Goal: Task Accomplishment & Management: Complete application form

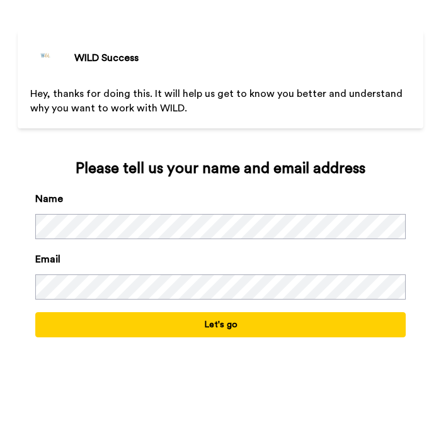
click at [178, 325] on button "Let's go" at bounding box center [220, 324] width 370 height 25
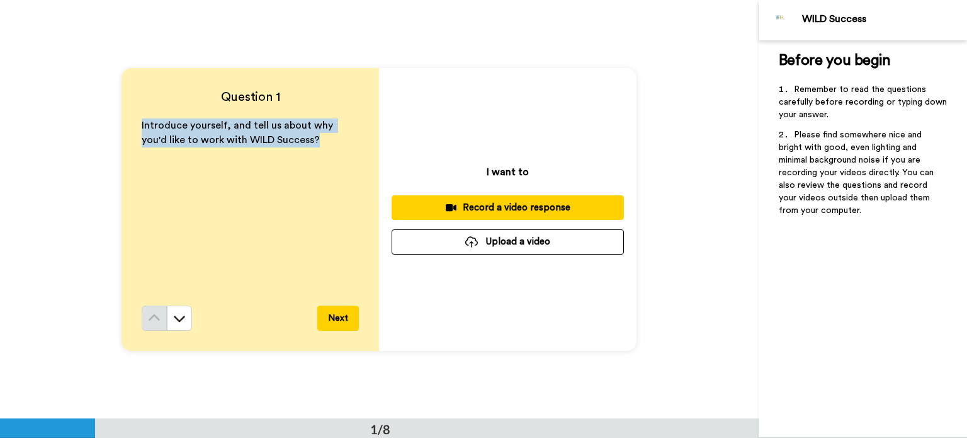
drag, startPoint x: 140, startPoint y: 122, endPoint x: 297, endPoint y: 150, distance: 159.3
click at [297, 150] on div "Introduce yourself, and tell us about why you'd like to work with WILD Success?" at bounding box center [250, 211] width 217 height 187
copy span "Introduce yourself, and tell us about why you'd like to work with WILD Success?"
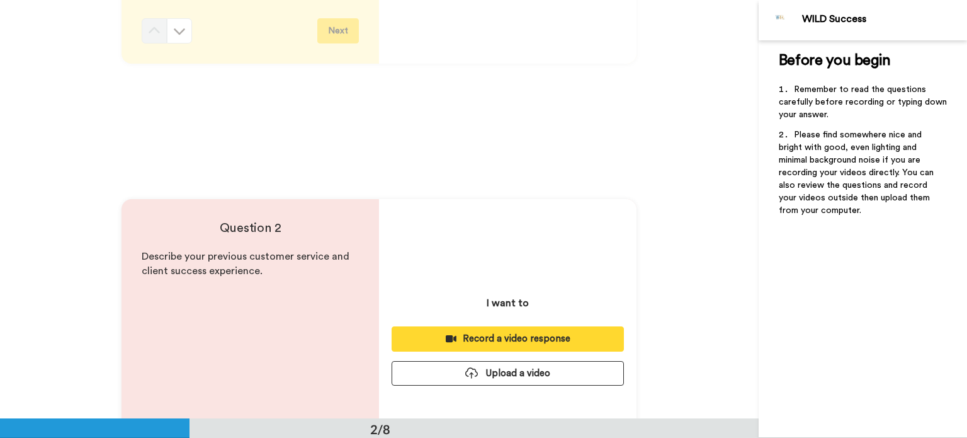
scroll to position [378, 0]
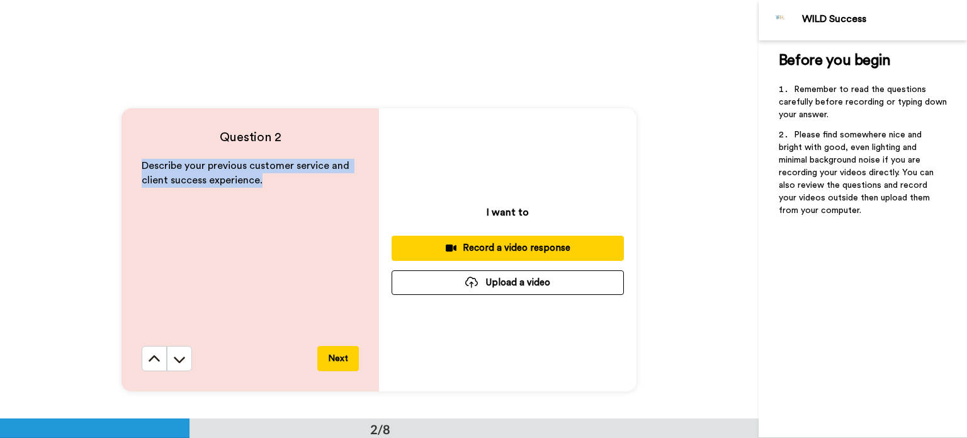
drag, startPoint x: 261, startPoint y: 188, endPoint x: 124, endPoint y: 164, distance: 139.3
click at [124, 164] on div "Question 2 Describe your previous customer service and client success experienc…" at bounding box center [251, 249] width 258 height 283
copy span "Describe your previous customer service and client success experience."
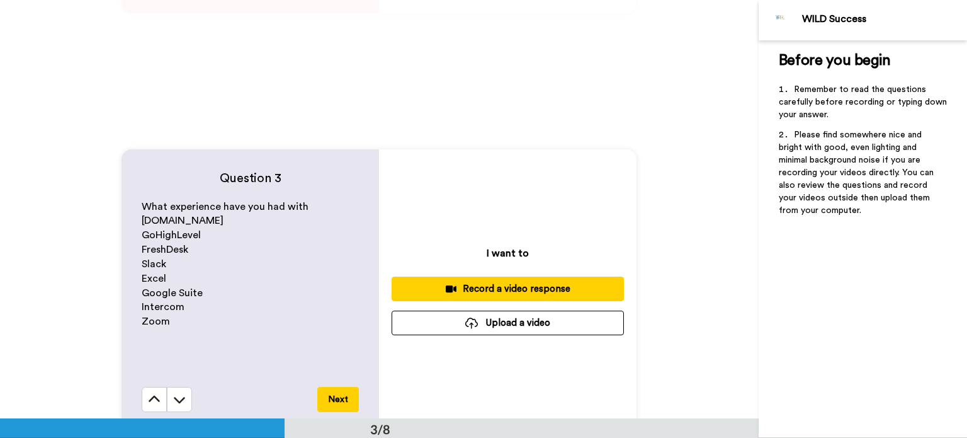
scroll to position [819, 0]
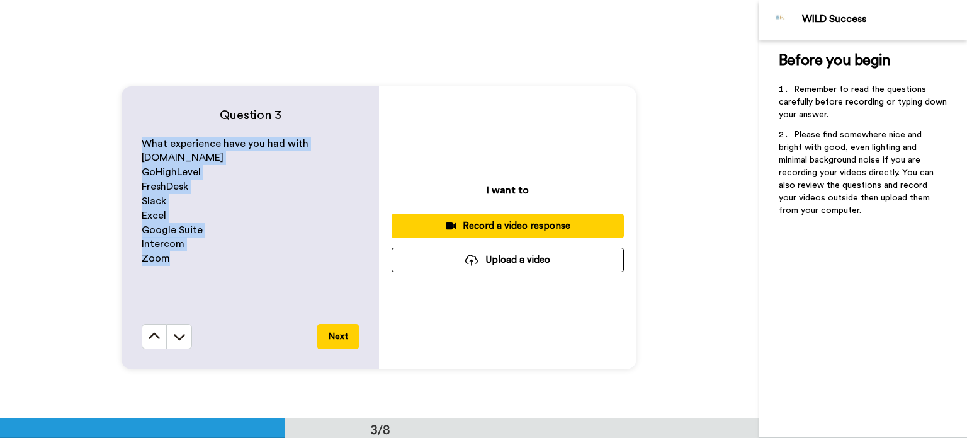
drag, startPoint x: 137, startPoint y: 135, endPoint x: 193, endPoint y: 264, distance: 140.8
click at [191, 260] on div "Question 3 What experience have you had with [DOMAIN_NAME] GoHighLevel FreshDes…" at bounding box center [251, 227] width 258 height 283
copy div "What experience have you had with [DOMAIN_NAME] GoHighLevel FreshDesk Slack Exc…"
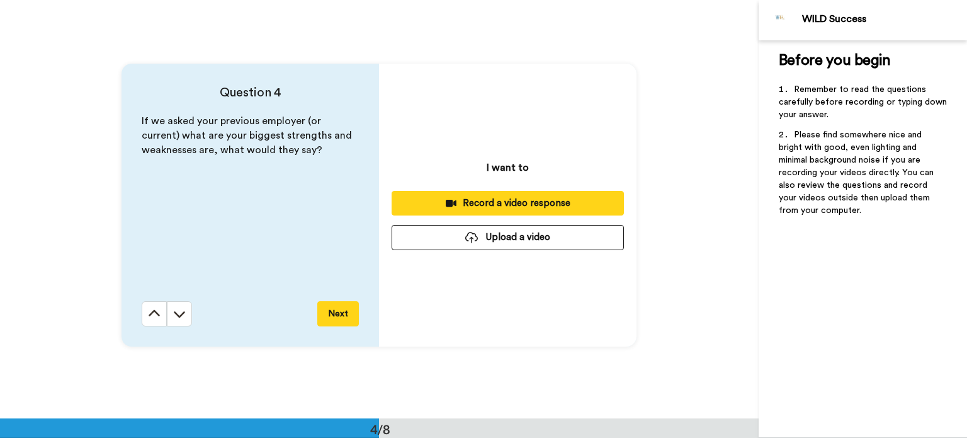
scroll to position [1197, 0]
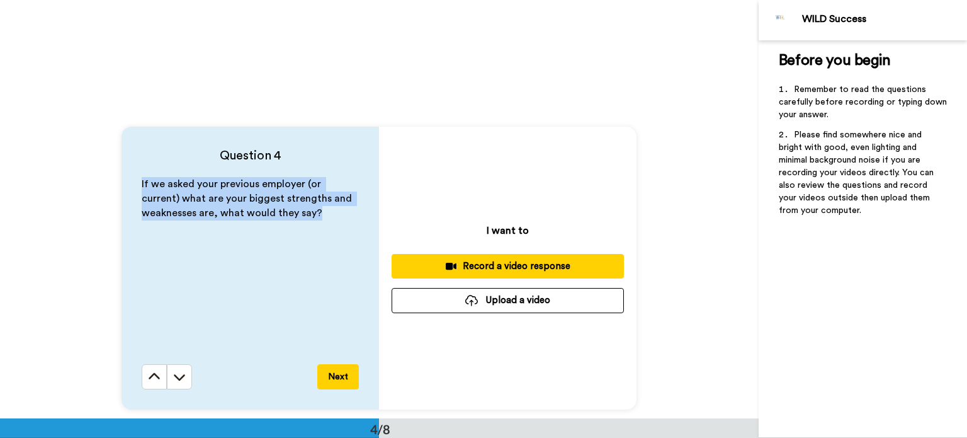
drag, startPoint x: 321, startPoint y: 214, endPoint x: 139, endPoint y: 188, distance: 184.5
click at [142, 188] on p "If we asked your previous employer (or current) what are your biggest strengths…" at bounding box center [250, 198] width 217 height 43
copy span "If we asked your previous employer (or current) what are your biggest strengths…"
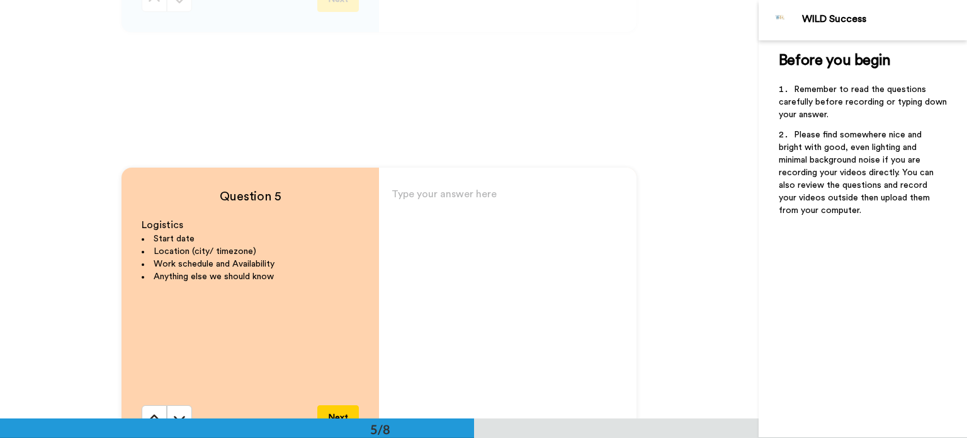
scroll to position [1575, 0]
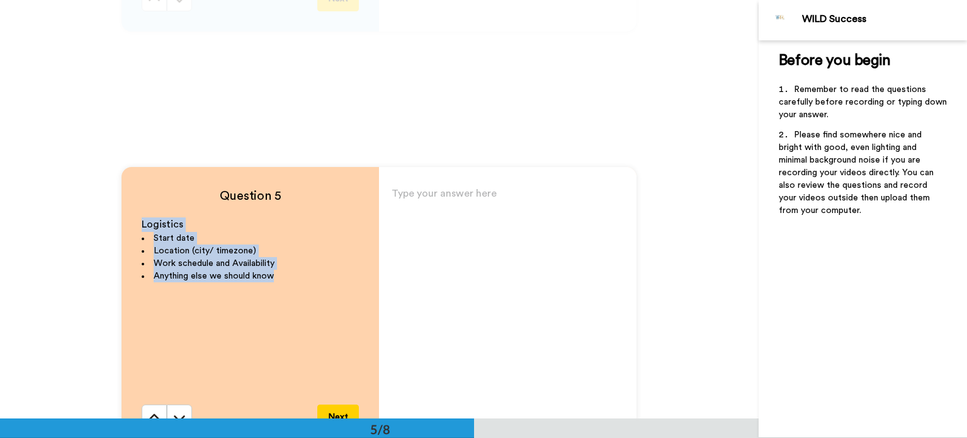
drag, startPoint x: 280, startPoint y: 282, endPoint x: 136, endPoint y: 219, distance: 157.1
click at [136, 219] on div "Question 5 Logistics Start date Location (city/ timezone) Work schedule and Ava…" at bounding box center [251, 308] width 258 height 283
copy div "Logistics Start date Location (city/ timezone) Work schedule and Availability A…"
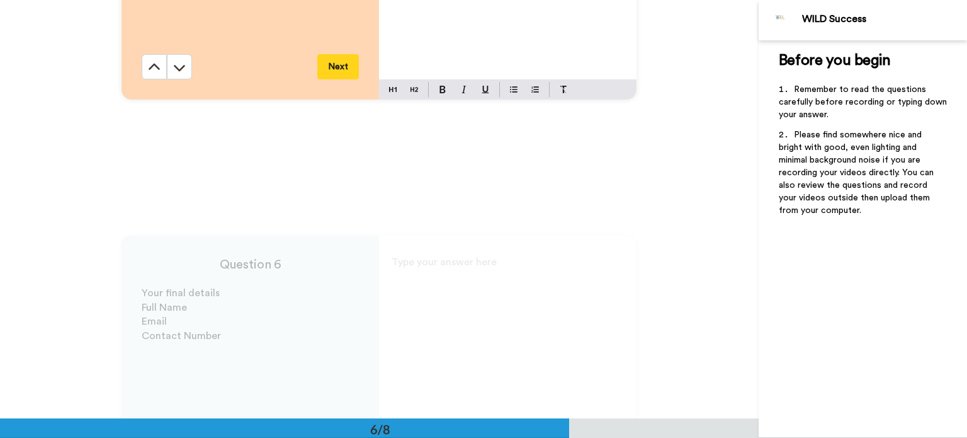
scroll to position [2078, 0]
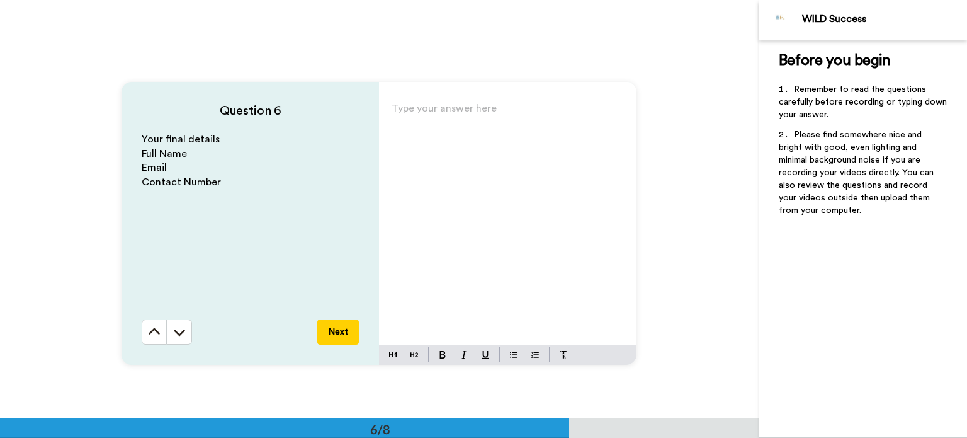
click at [227, 186] on p "Contact Number" at bounding box center [250, 182] width 217 height 14
drag, startPoint x: 222, startPoint y: 182, endPoint x: 166, endPoint y: 111, distance: 89.7
click at [166, 111] on div "Question 6 Your final details Full Name Email Contact Number Next" at bounding box center [251, 223] width 258 height 283
copy div "Question 6 Your final details Full Name Email Contact Number"
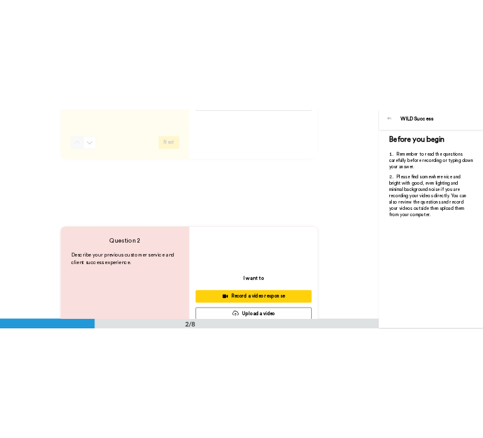
scroll to position [0, 0]
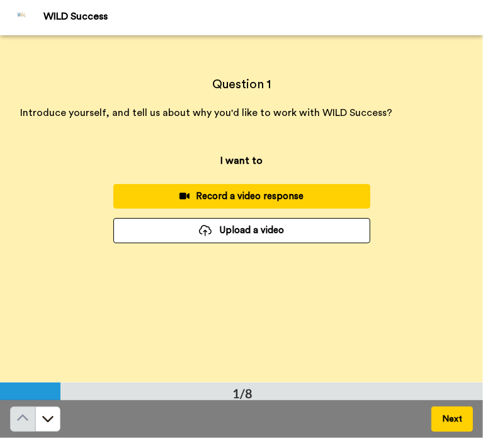
drag, startPoint x: 380, startPoint y: 128, endPoint x: 386, endPoint y: 134, distance: 8.0
click at [381, 128] on div "Question 1 Introduce yourself, and tell us about why you'd like to work with WI…" at bounding box center [241, 97] width 483 height 85
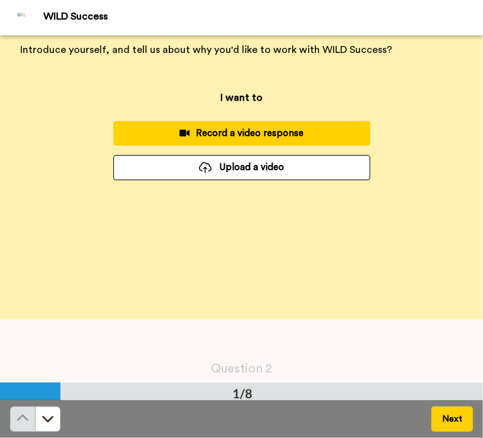
click at [247, 173] on button "Upload a video" at bounding box center [241, 167] width 257 height 25
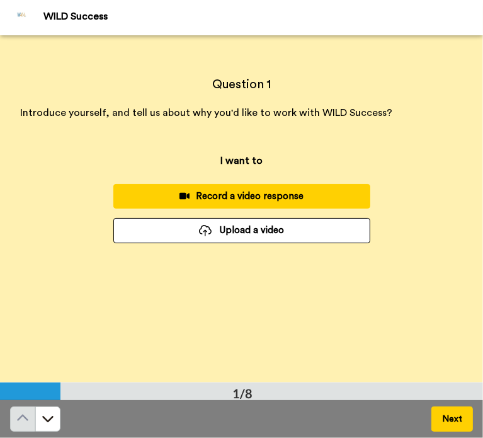
scroll to position [0, 0]
click at [255, 227] on button "Upload a video" at bounding box center [241, 230] width 257 height 25
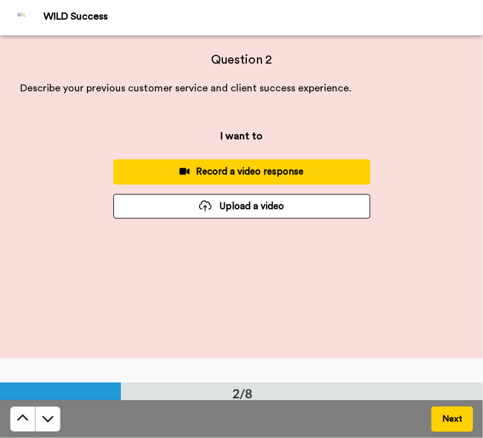
scroll to position [378, 0]
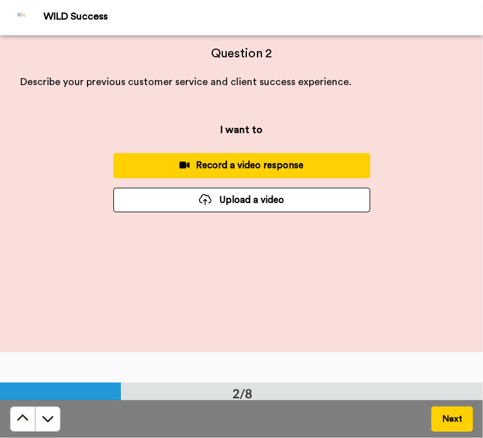
click at [258, 205] on button "Upload a video" at bounding box center [241, 200] width 257 height 25
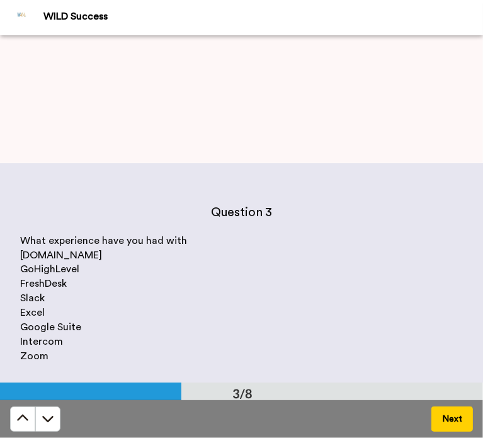
scroll to position [693, 0]
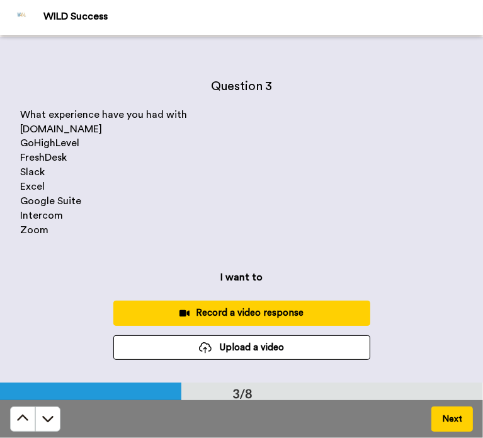
click at [259, 349] on button "Upload a video" at bounding box center [241, 347] width 257 height 25
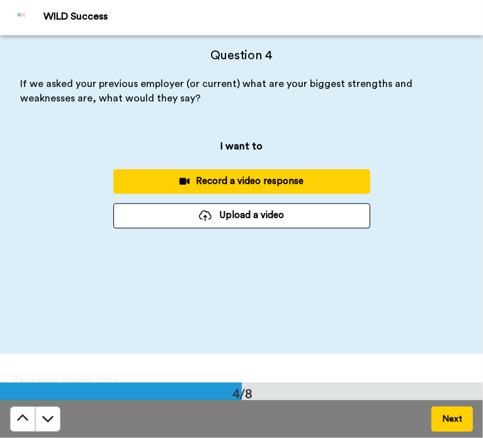
scroll to position [1071, 0]
click at [254, 224] on button "Upload a video" at bounding box center [241, 215] width 257 height 25
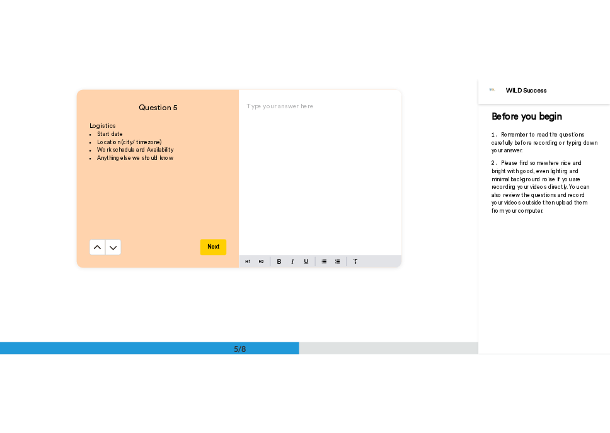
scroll to position [1725, 0]
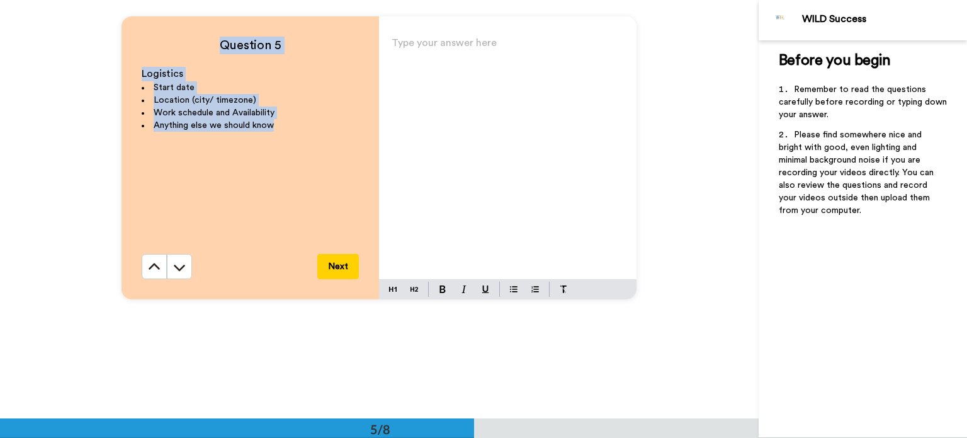
drag, startPoint x: 276, startPoint y: 127, endPoint x: 178, endPoint y: 42, distance: 129.5
click at [178, 42] on div "Question 5 Logistics Start date Location (city/ timezone) Work schedule and Ava…" at bounding box center [251, 157] width 258 height 283
copy div "Question 5 Logistics Start date Location (city/ timezone) Work schedule and Ava…"
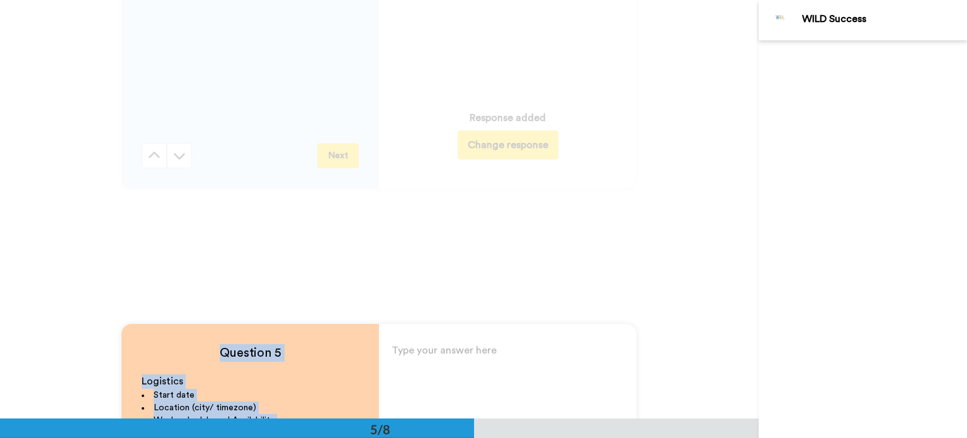
scroll to position [1702, 0]
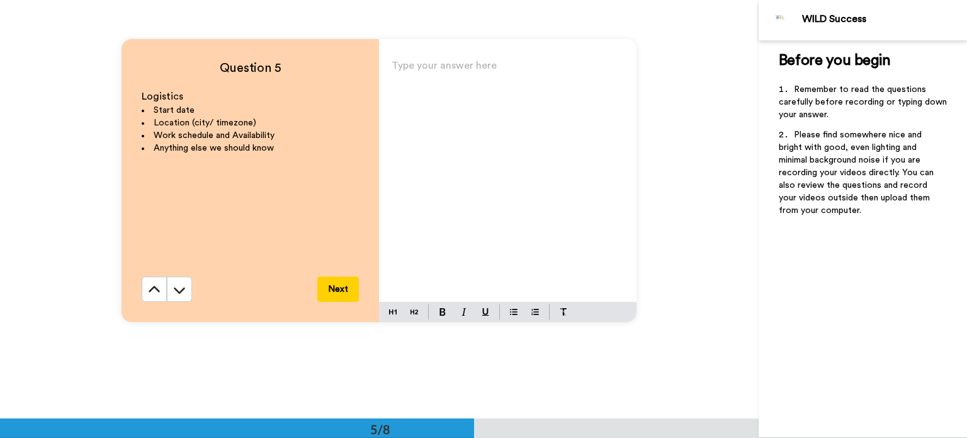
click at [415, 157] on div "Type your answer here ﻿" at bounding box center [508, 179] width 258 height 245
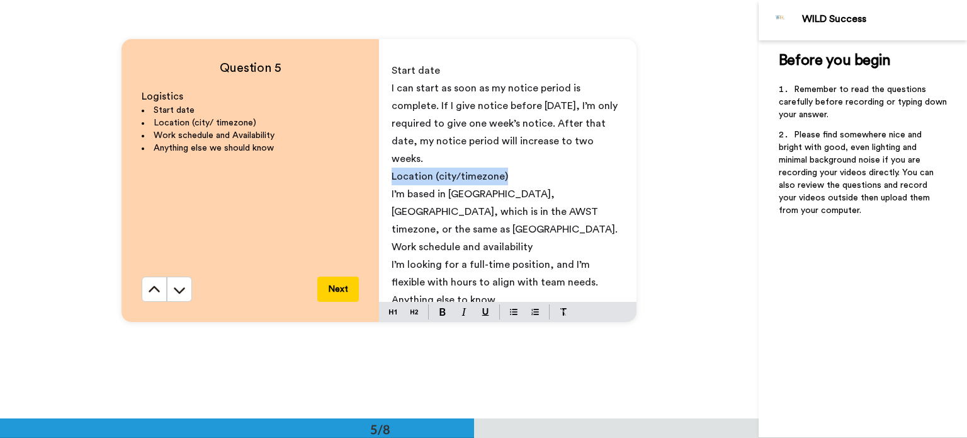
drag, startPoint x: 508, startPoint y: 178, endPoint x: 384, endPoint y: 177, distance: 123.4
click at [384, 177] on div "Start date I can start as soon as my notice period is complete. If I give notic…" at bounding box center [508, 179] width 258 height 245
click at [440, 315] on img at bounding box center [443, 312] width 6 height 8
click at [440, 100] on p "I can start as soon as my notice period is complete. If I give notice before [D…" at bounding box center [508, 123] width 232 height 88
drag, startPoint x: 438, startPoint y: 71, endPoint x: 387, endPoint y: 71, distance: 51.0
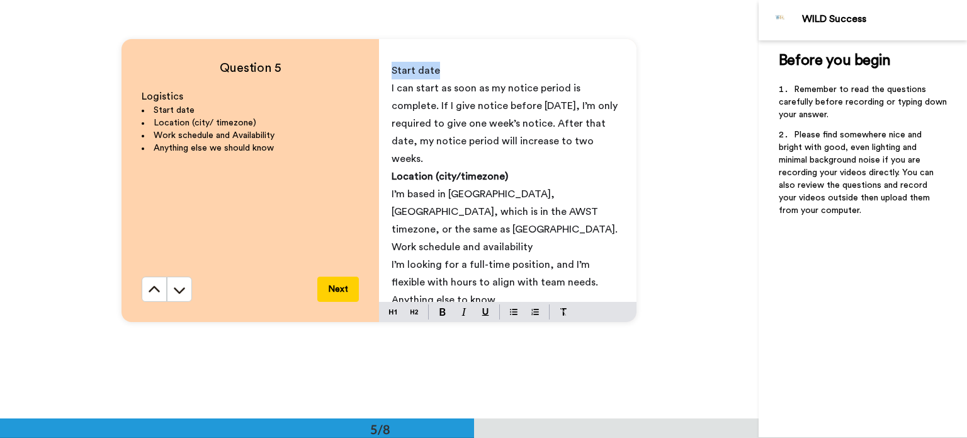
click at [387, 70] on div "Start date I can start as soon as my notice period is complete. If I give notic…" at bounding box center [508, 179] width 258 height 245
drag, startPoint x: 439, startPoint y: 316, endPoint x: 449, endPoint y: 299, distance: 19.8
click at [440, 315] on img at bounding box center [443, 312] width 6 height 8
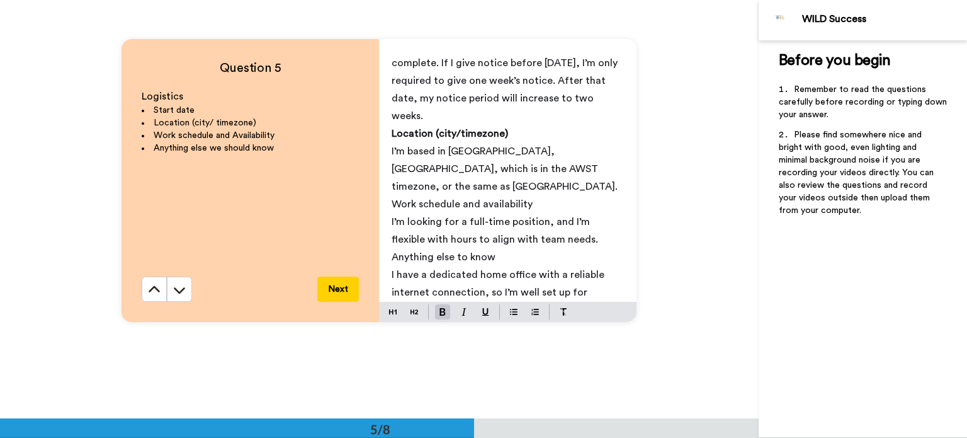
scroll to position [47, 0]
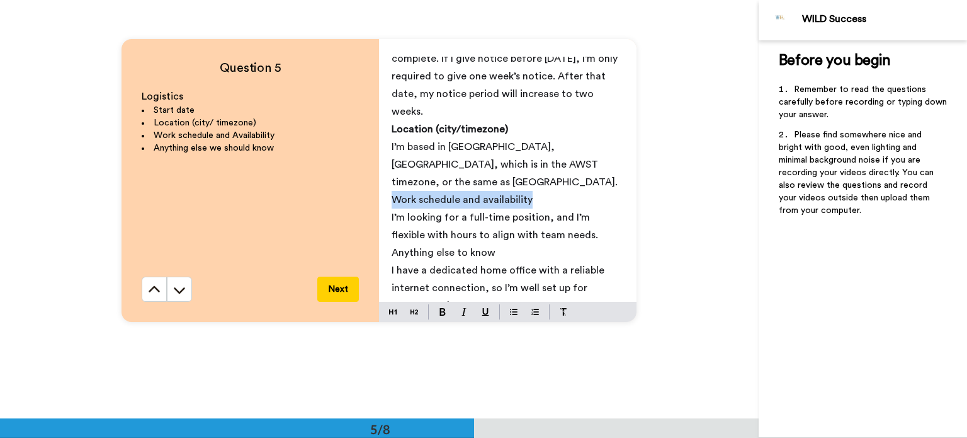
drag, startPoint x: 538, startPoint y: 181, endPoint x: 394, endPoint y: 191, distance: 145.2
click at [383, 184] on div "Start date I can start as soon as my notice period is complete. If I give notic…" at bounding box center [508, 179] width 258 height 245
click at [440, 314] on img at bounding box center [443, 312] width 6 height 8
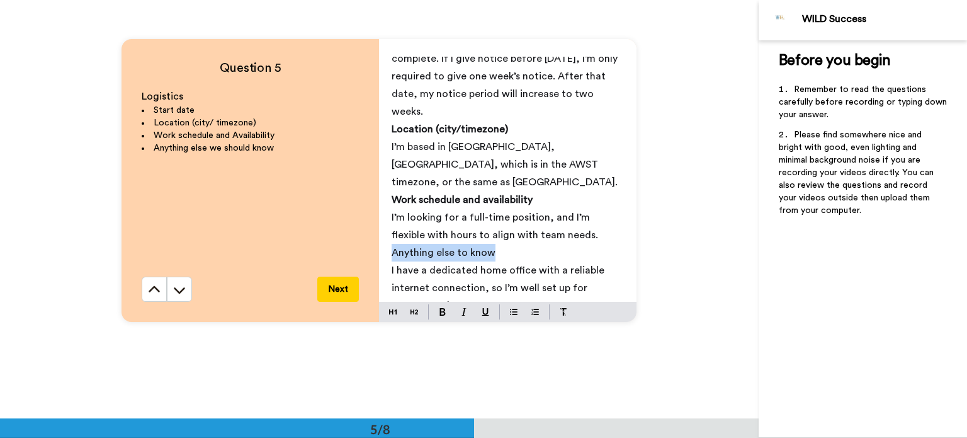
drag, startPoint x: 501, startPoint y: 238, endPoint x: 387, endPoint y: 239, distance: 114.0
click at [387, 239] on div "Start date I can start as soon as my notice period is complete. If I give notic…" at bounding box center [508, 179] width 258 height 245
click at [437, 317] on button at bounding box center [442, 311] width 15 height 15
click at [440, 265] on span "I have a dedicated home office with a reliable internet connection, so I’m well…" at bounding box center [499, 287] width 215 height 45
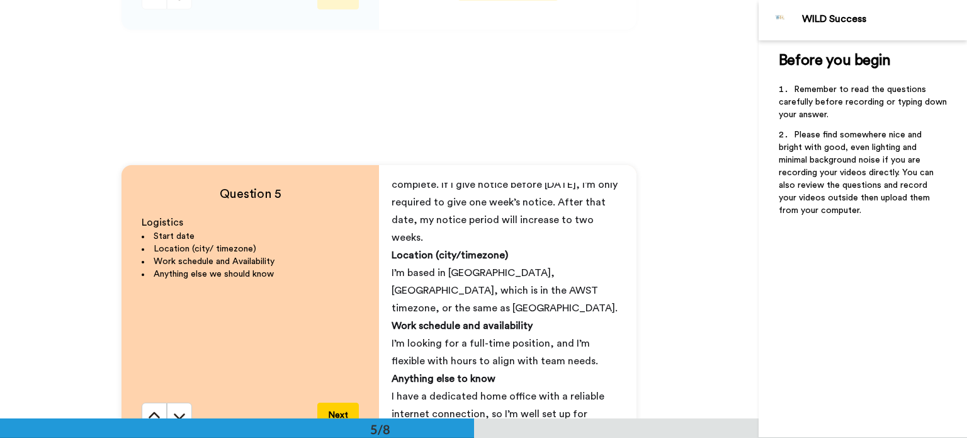
click at [430, 229] on p "I can start as soon as my notice period is complete. If I give notice before [D…" at bounding box center [508, 202] width 232 height 88
click at [432, 234] on p "I can start as soon as my notice period is complete. If I give notice before [D…" at bounding box center [508, 202] width 232 height 88
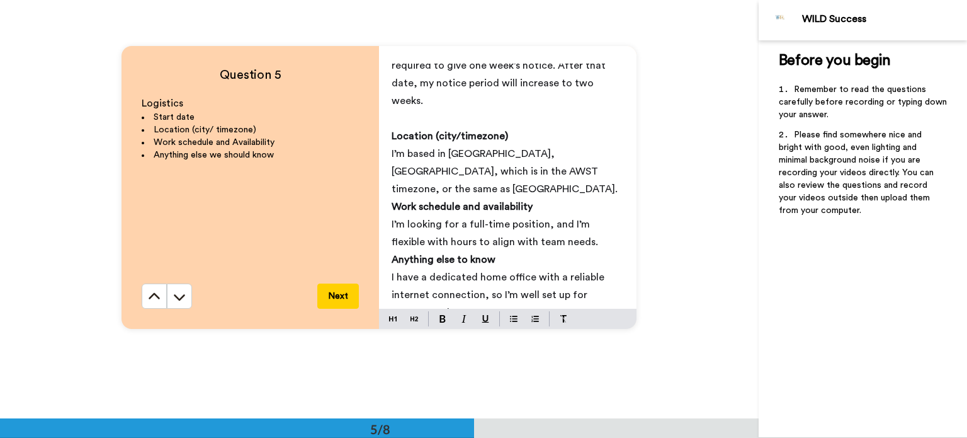
scroll to position [1765, 0]
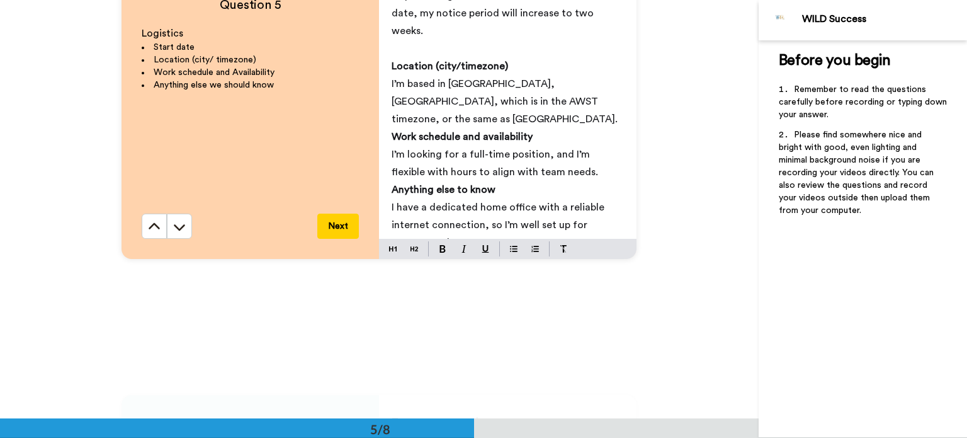
click at [440, 102] on p "I’m based in [GEOGRAPHIC_DATA], [GEOGRAPHIC_DATA], which is in the AWST timezon…" at bounding box center [508, 101] width 232 height 53
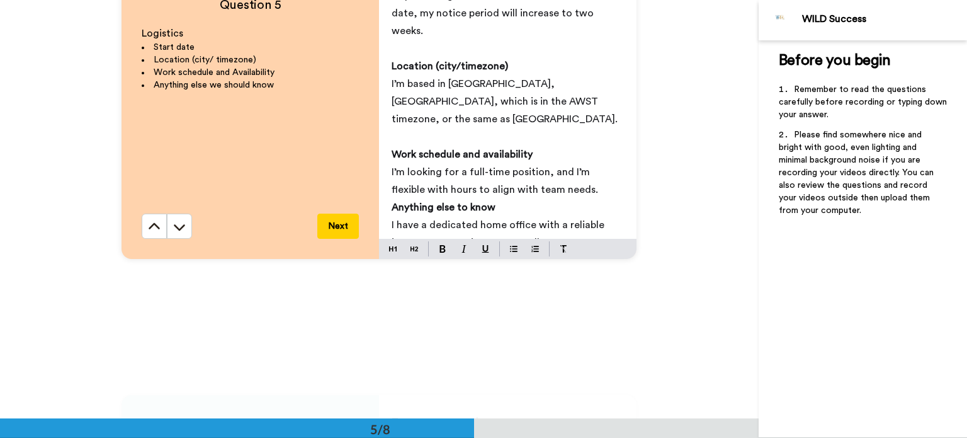
click at [440, 178] on p "I’m looking for a full-time position, and I’m flexible with hours to align with…" at bounding box center [508, 180] width 232 height 35
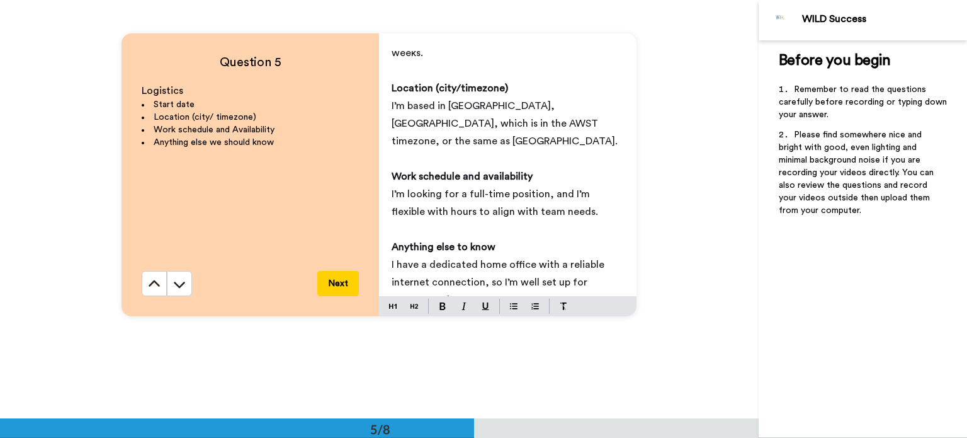
scroll to position [1702, 0]
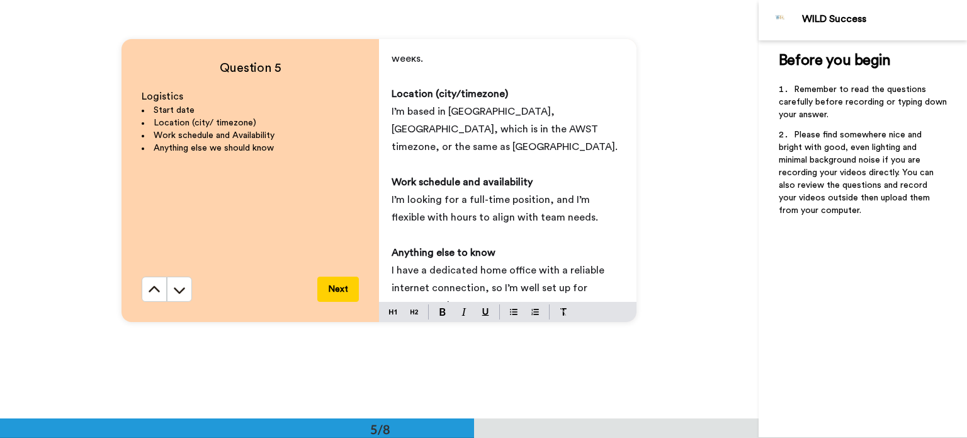
click at [346, 287] on button "Next" at bounding box center [338, 288] width 42 height 25
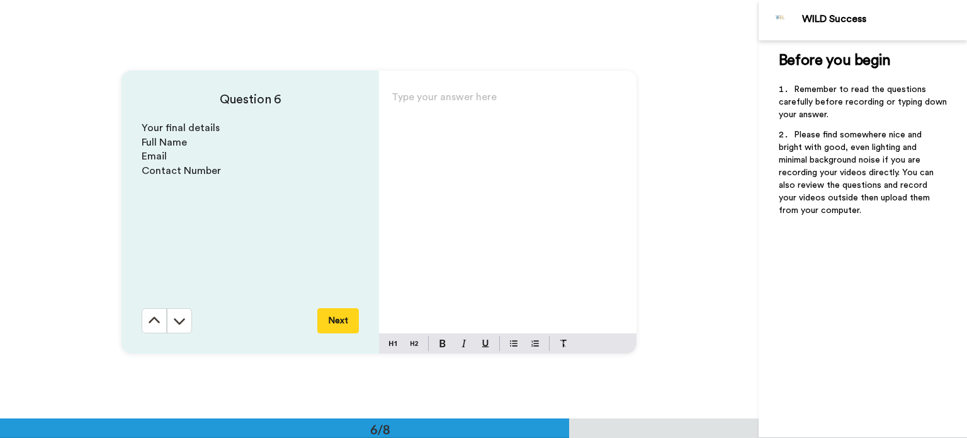
scroll to position [2093, 0]
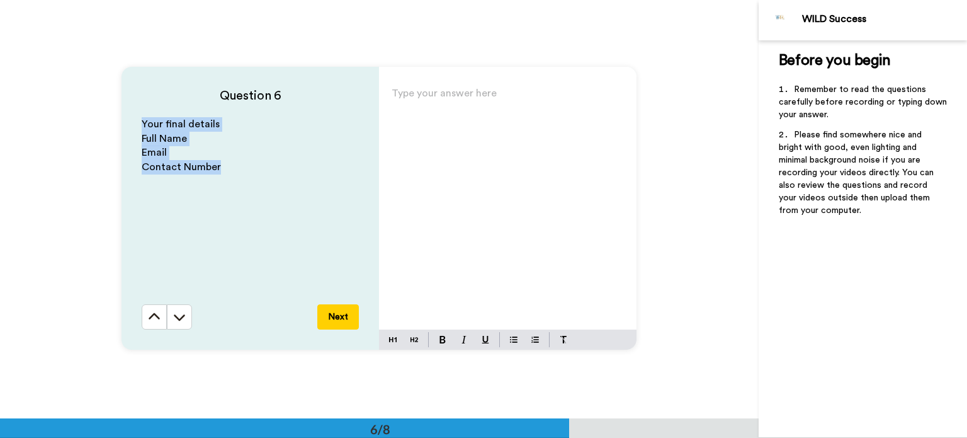
drag, startPoint x: 231, startPoint y: 168, endPoint x: 130, endPoint y: 112, distance: 115.0
click at [130, 112] on div "Question 6 Your final details Full Name Email Contact Number Next" at bounding box center [251, 208] width 258 height 283
copy div "Your final details Full Name Email Contact Number"
click at [440, 145] on div "Type your answer here ﻿" at bounding box center [508, 206] width 258 height 245
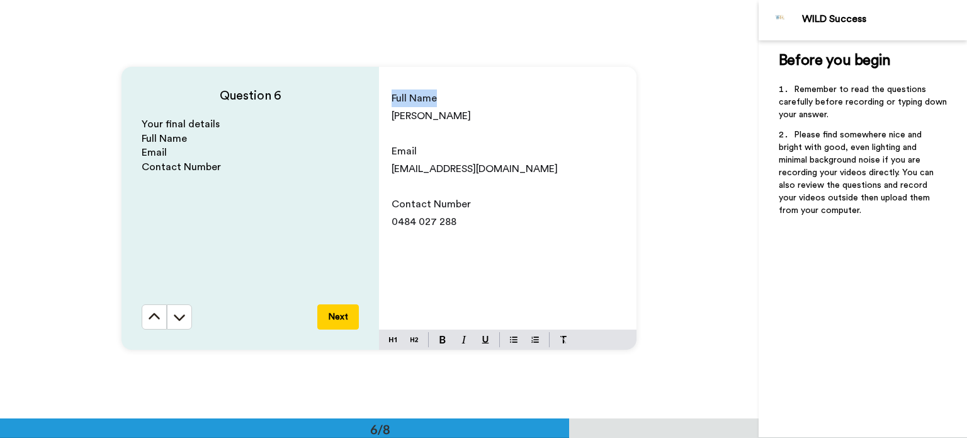
drag, startPoint x: 441, startPoint y: 99, endPoint x: 378, endPoint y: 96, distance: 63.7
click at [379, 96] on div "Full Name [PERSON_NAME] ﻿ Email [EMAIL_ADDRESS][DOMAIN_NAME] ﻿ Contact Number […" at bounding box center [508, 206] width 258 height 245
drag, startPoint x: 424, startPoint y: 156, endPoint x: 380, endPoint y: 154, distance: 44.1
click at [380, 154] on div "Full Name [PERSON_NAME] ﻿ Email [EMAIL_ADDRESS][DOMAIN_NAME] ﻿ Contact Number […" at bounding box center [508, 206] width 258 height 245
drag, startPoint x: 474, startPoint y: 205, endPoint x: 380, endPoint y: 209, distance: 93.9
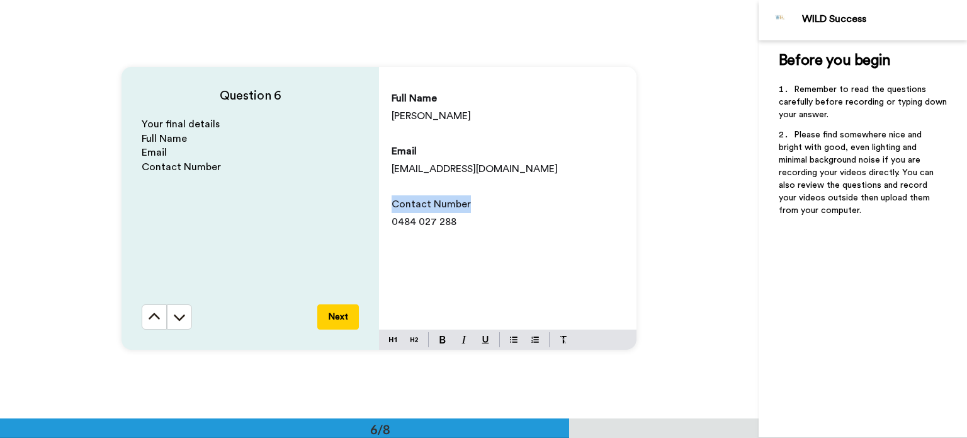
click at [380, 209] on div "Full Name [PERSON_NAME] ﻿ Email [EMAIL_ADDRESS][DOMAIN_NAME] ﻿ Contact Number […" at bounding box center [508, 206] width 258 height 245
click at [345, 321] on button "Next" at bounding box center [338, 316] width 42 height 25
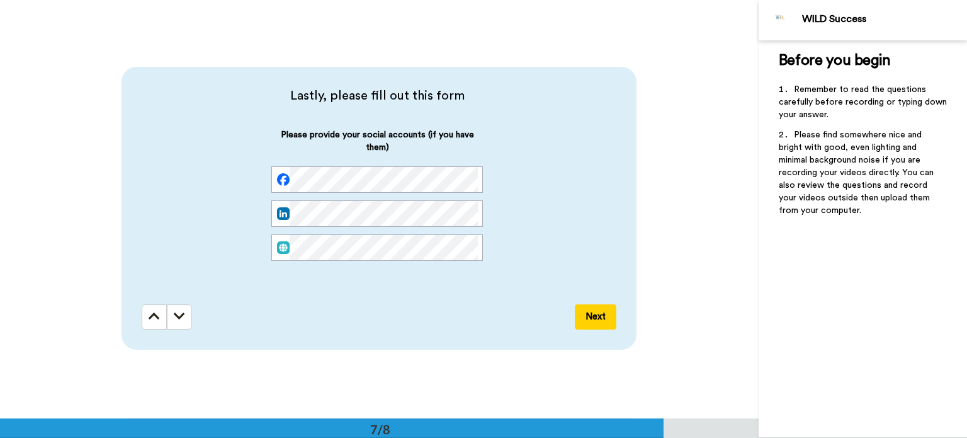
scroll to position [0, 0]
click at [440, 304] on div "Lastly, please fill out this form Please provide your social accounts (if you h…" at bounding box center [379, 208] width 515 height 283
click at [440, 312] on button "Next" at bounding box center [596, 316] width 42 height 25
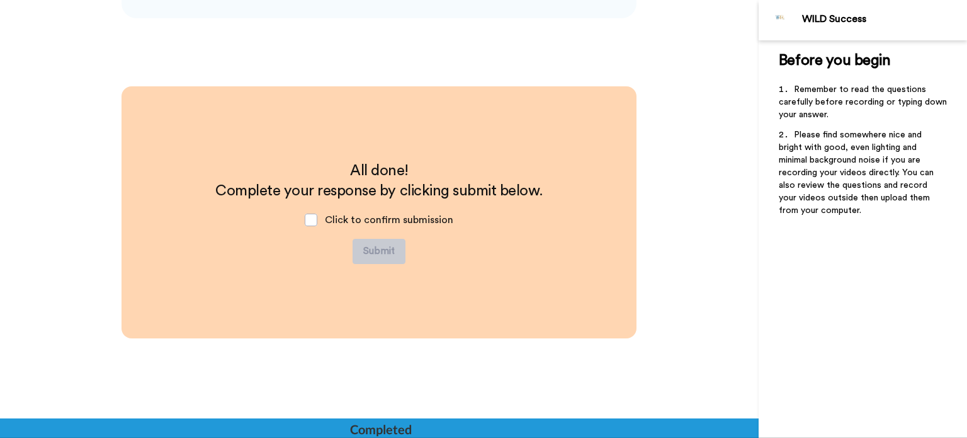
scroll to position [2847, 0]
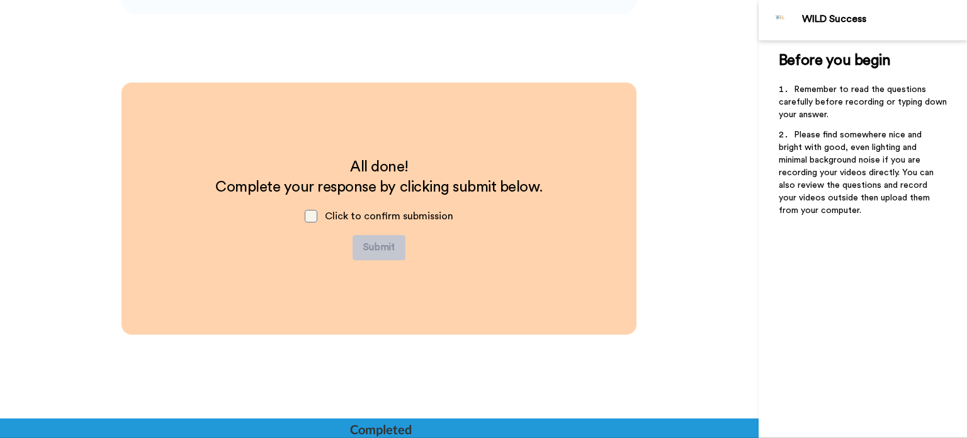
click at [312, 219] on span at bounding box center [311, 216] width 13 height 13
click at [380, 248] on button "Submit" at bounding box center [379, 247] width 53 height 25
